Goal: Task Accomplishment & Management: Use online tool/utility

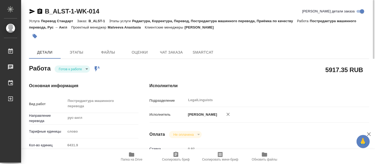
click at [85, 69] on body "🙏 .cls-1 fill:#fff; AWATERA [PERSON_NAME] 0 Чаты График Выйти B_ALST-1-WK-014 К…" at bounding box center [187, 82] width 375 height 164
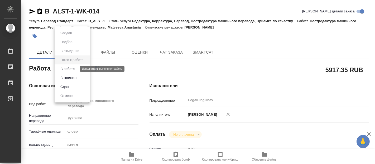
click at [67, 69] on button "В работе" at bounding box center [67, 69] width 17 height 6
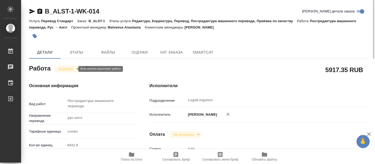
type textarea "x"
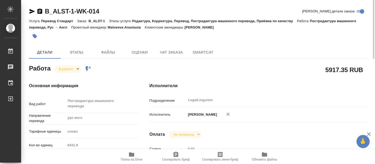
type textarea "x"
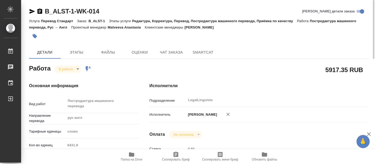
type textarea "x"
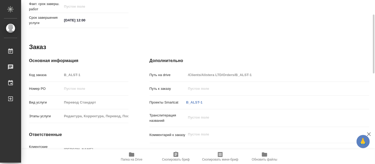
scroll to position [204, 0]
